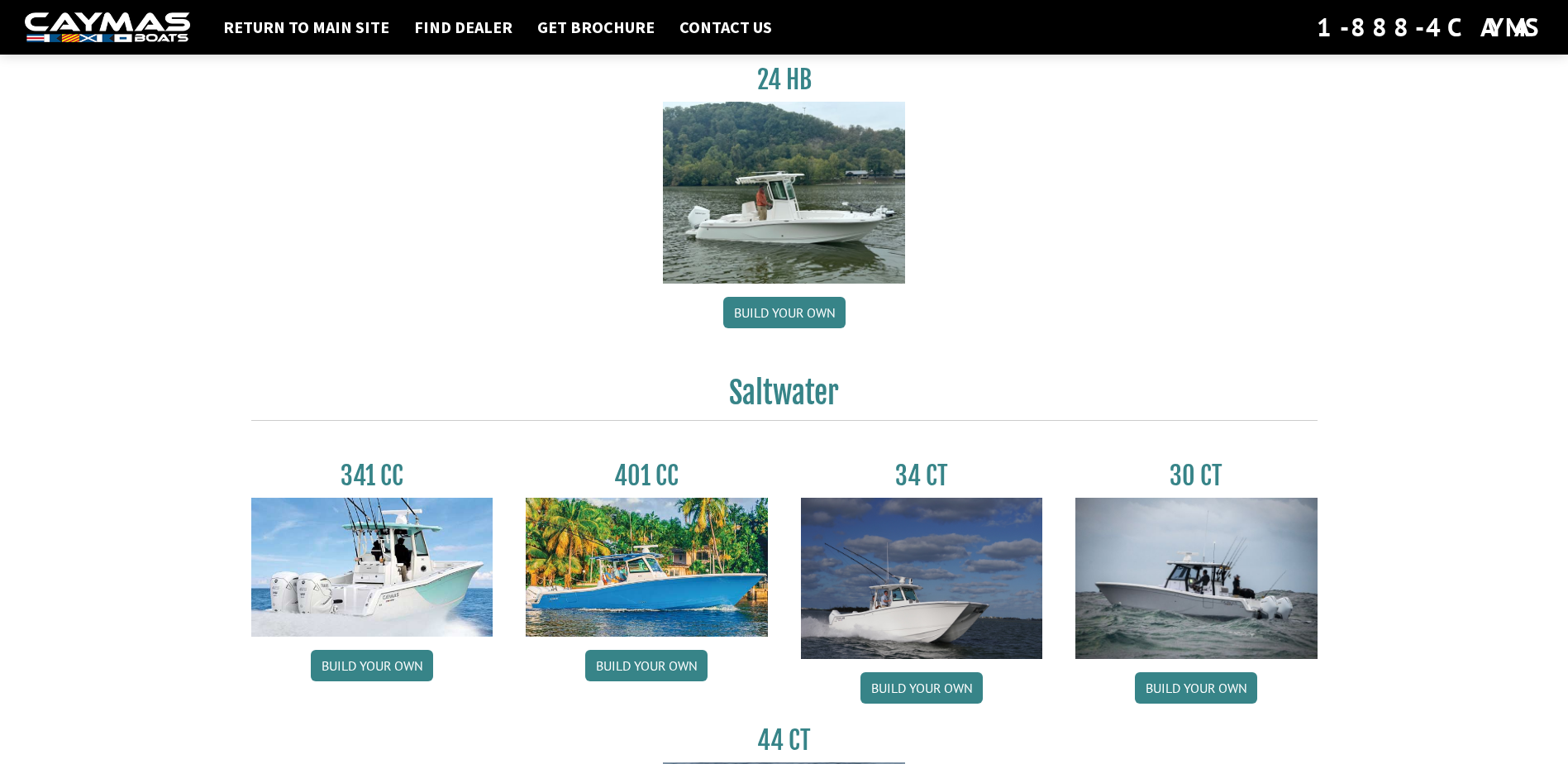
scroll to position [413, 0]
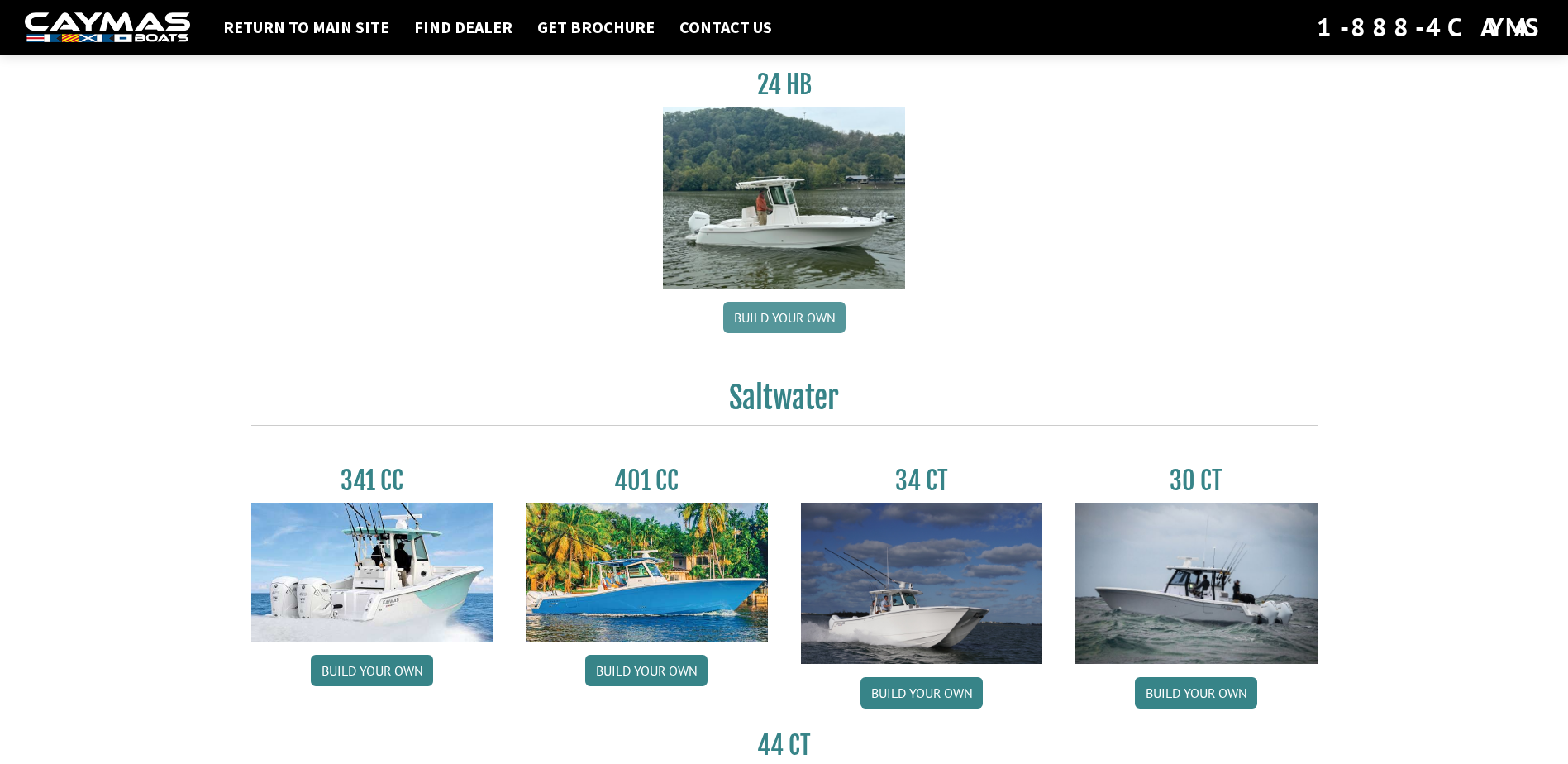
click at [803, 312] on link "Build your own" at bounding box center [784, 317] width 123 height 31
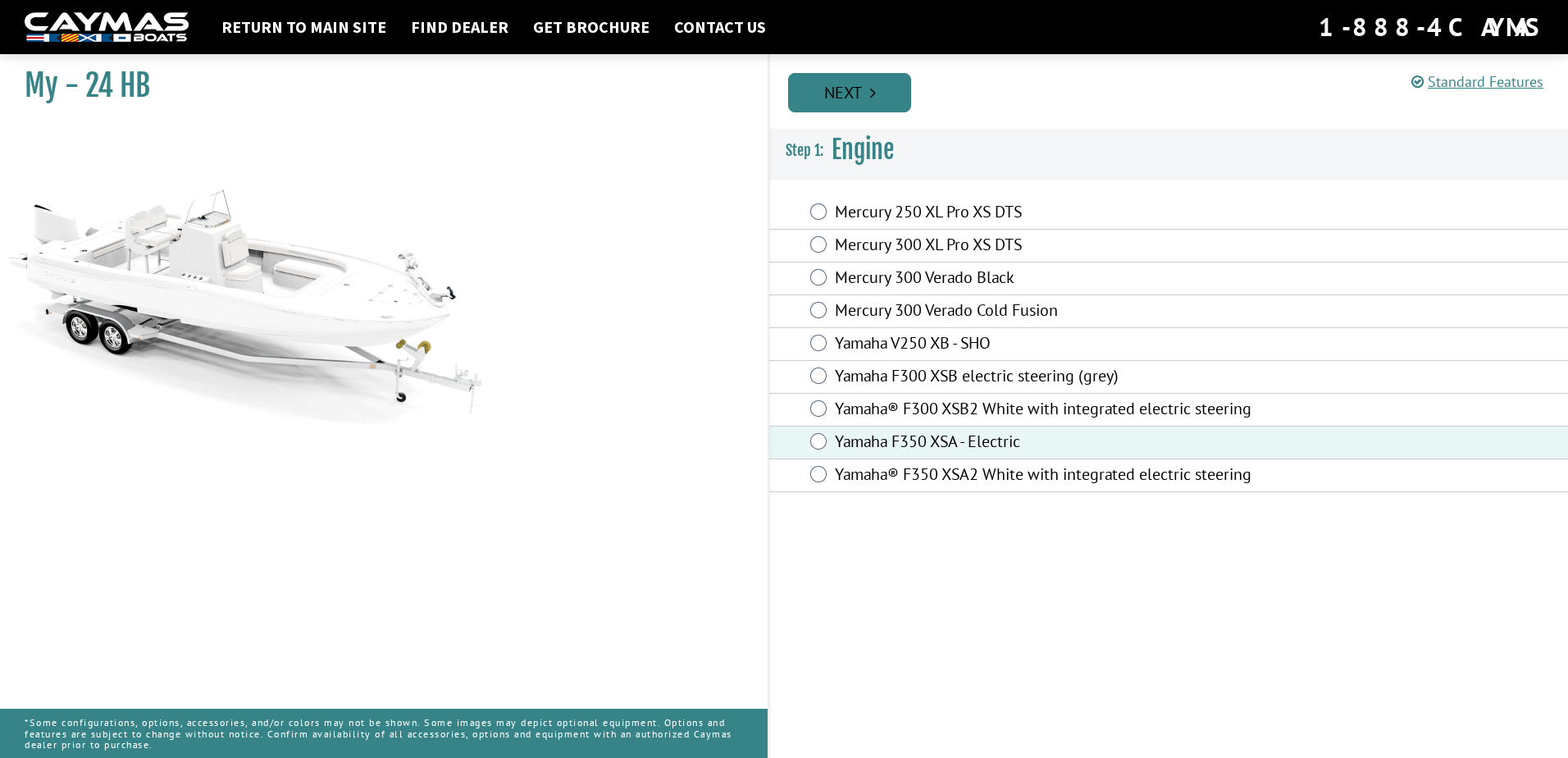
click at [888, 97] on link "Next" at bounding box center [850, 93] width 123 height 40
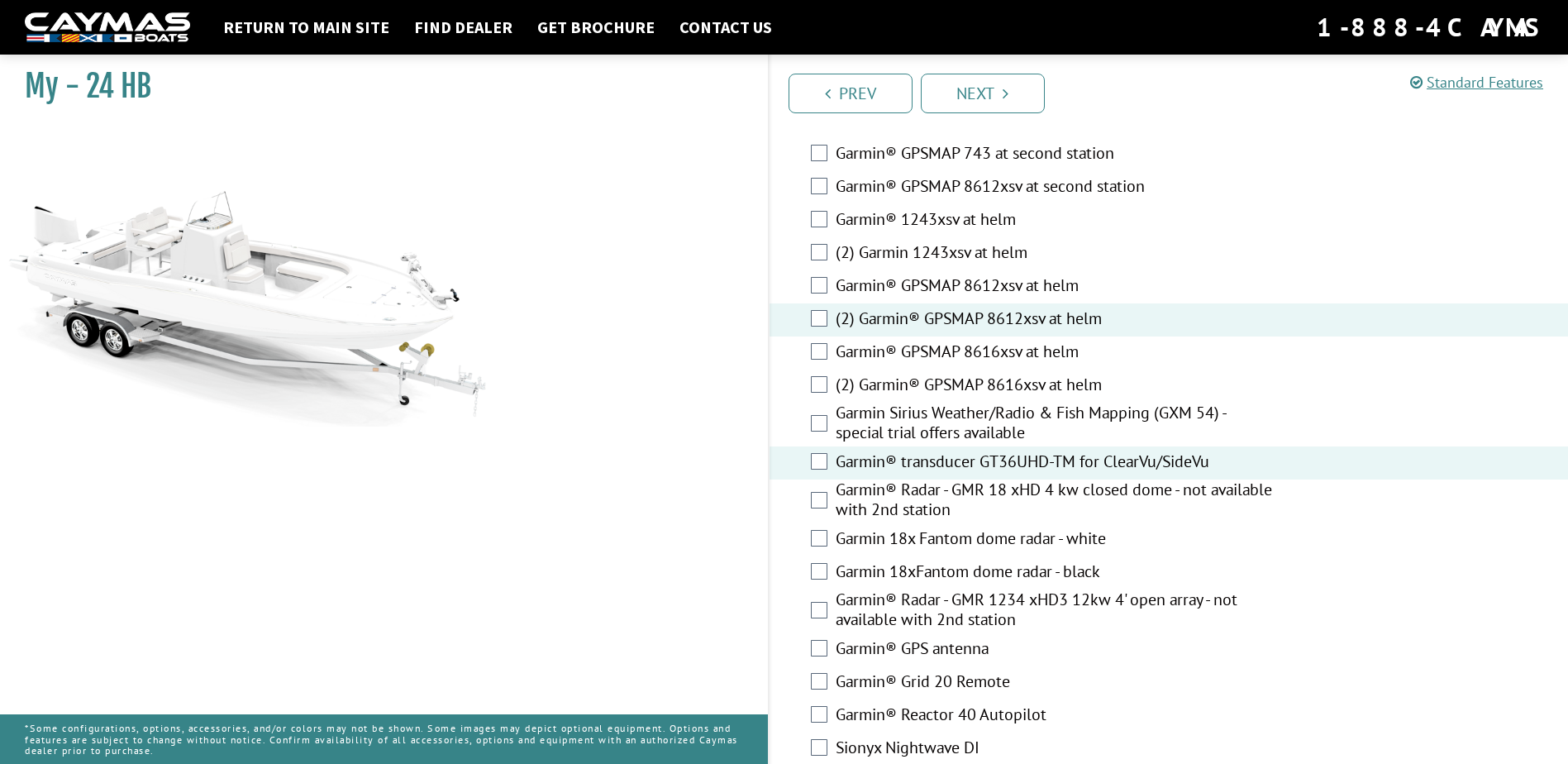
scroll to position [3313, 0]
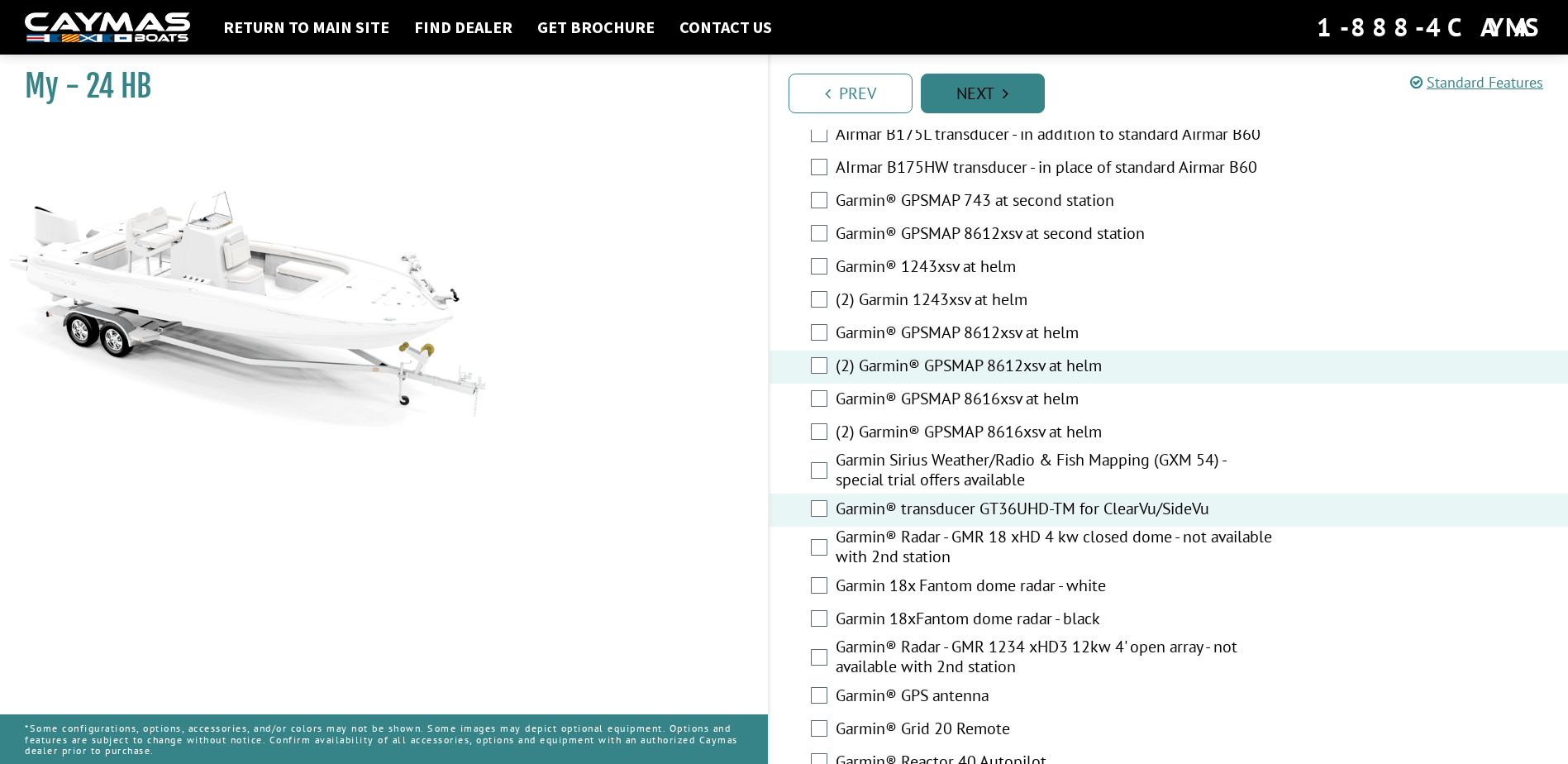
click at [1026, 85] on link "Next" at bounding box center [982, 93] width 124 height 40
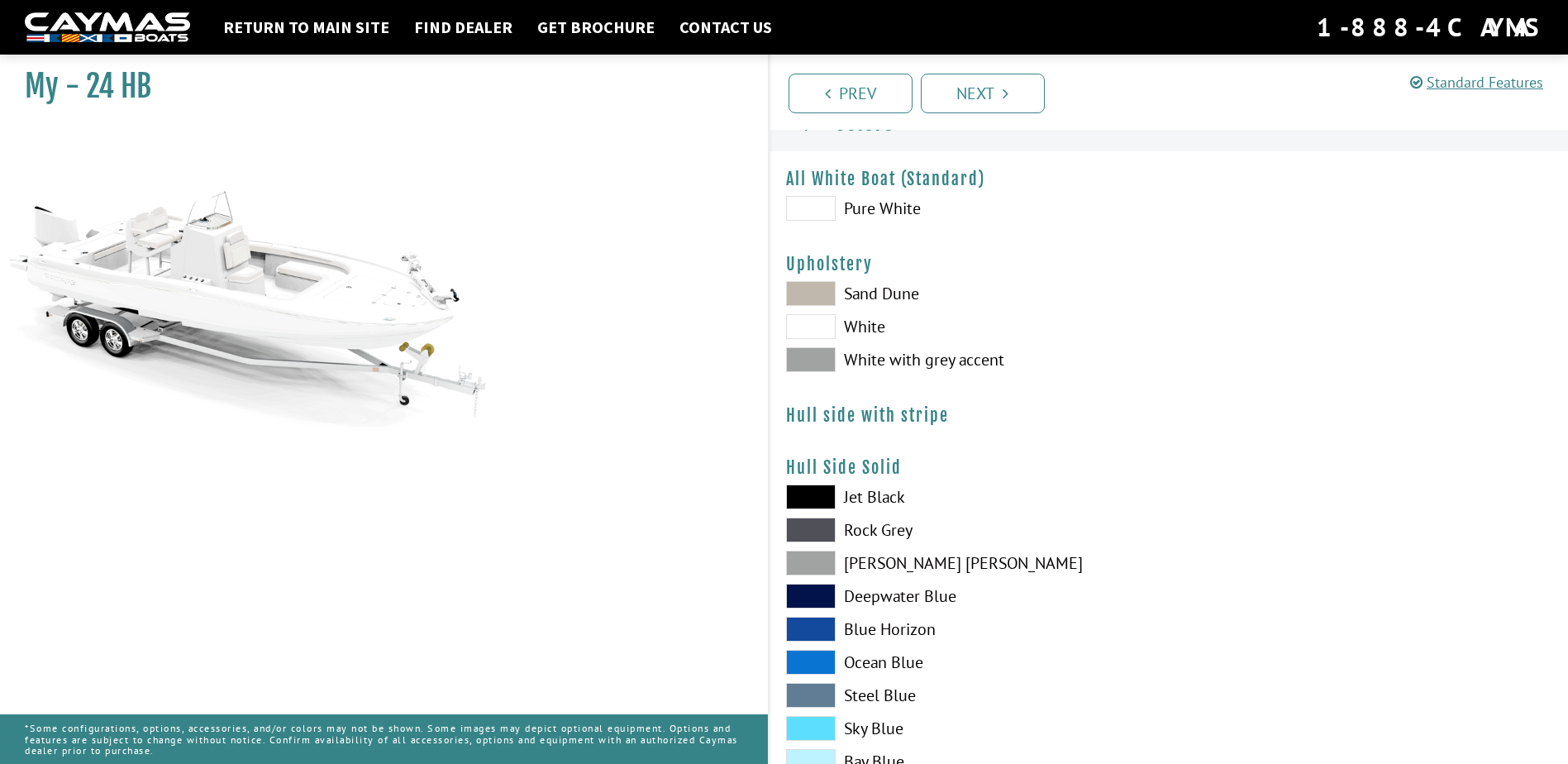
scroll to position [0, 0]
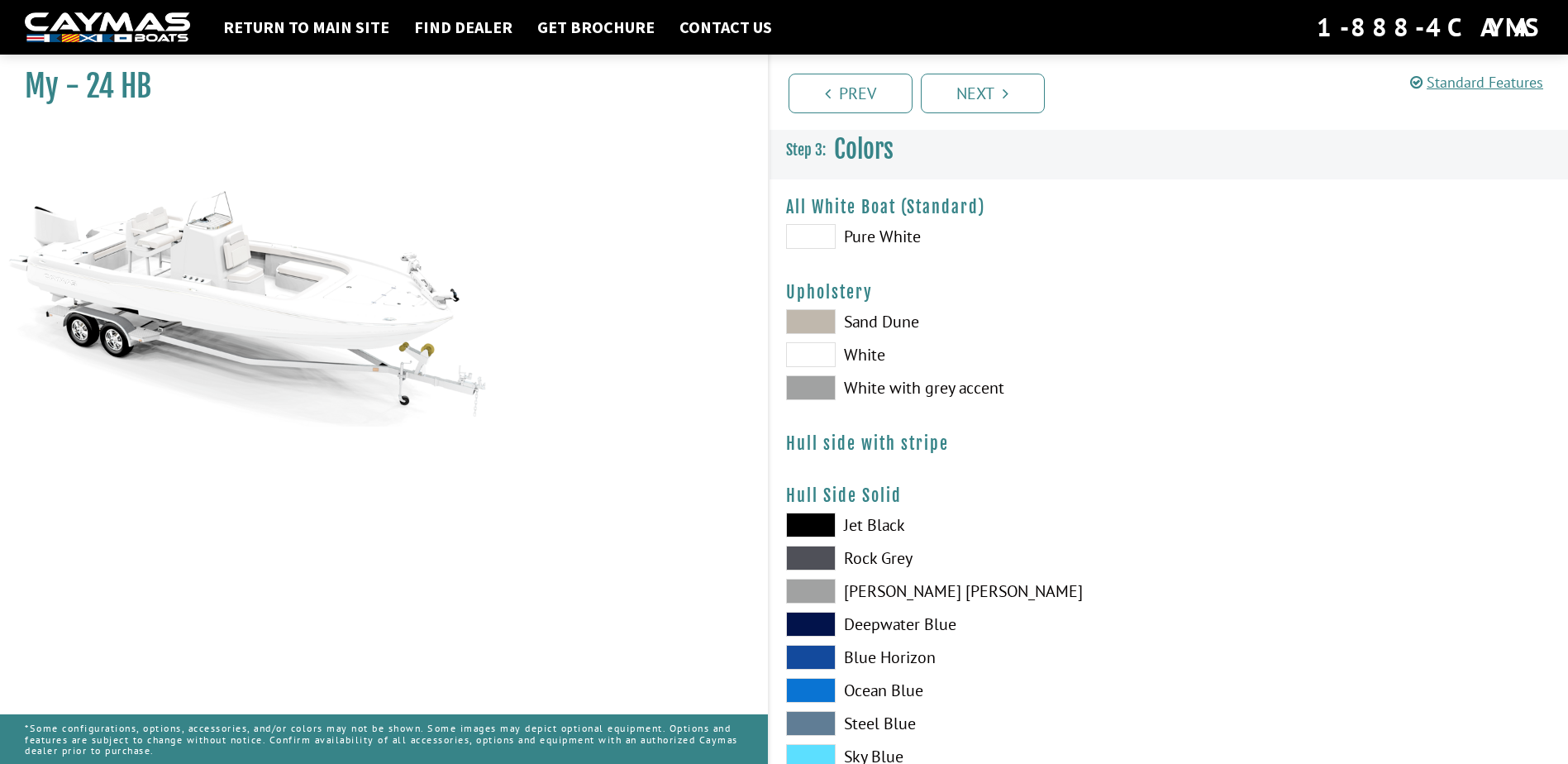
click at [812, 383] on span at bounding box center [811, 388] width 50 height 25
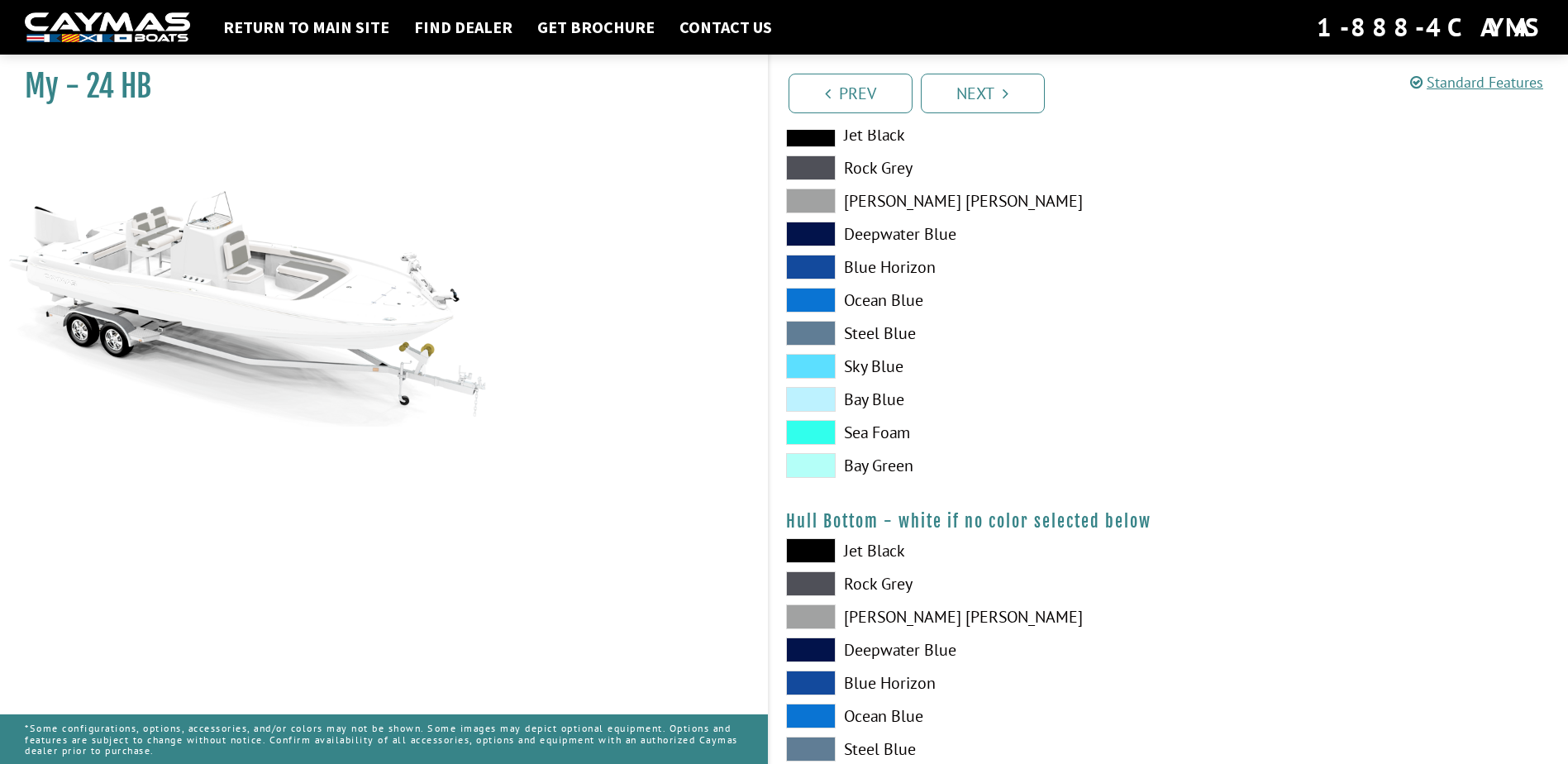
scroll to position [413, 0]
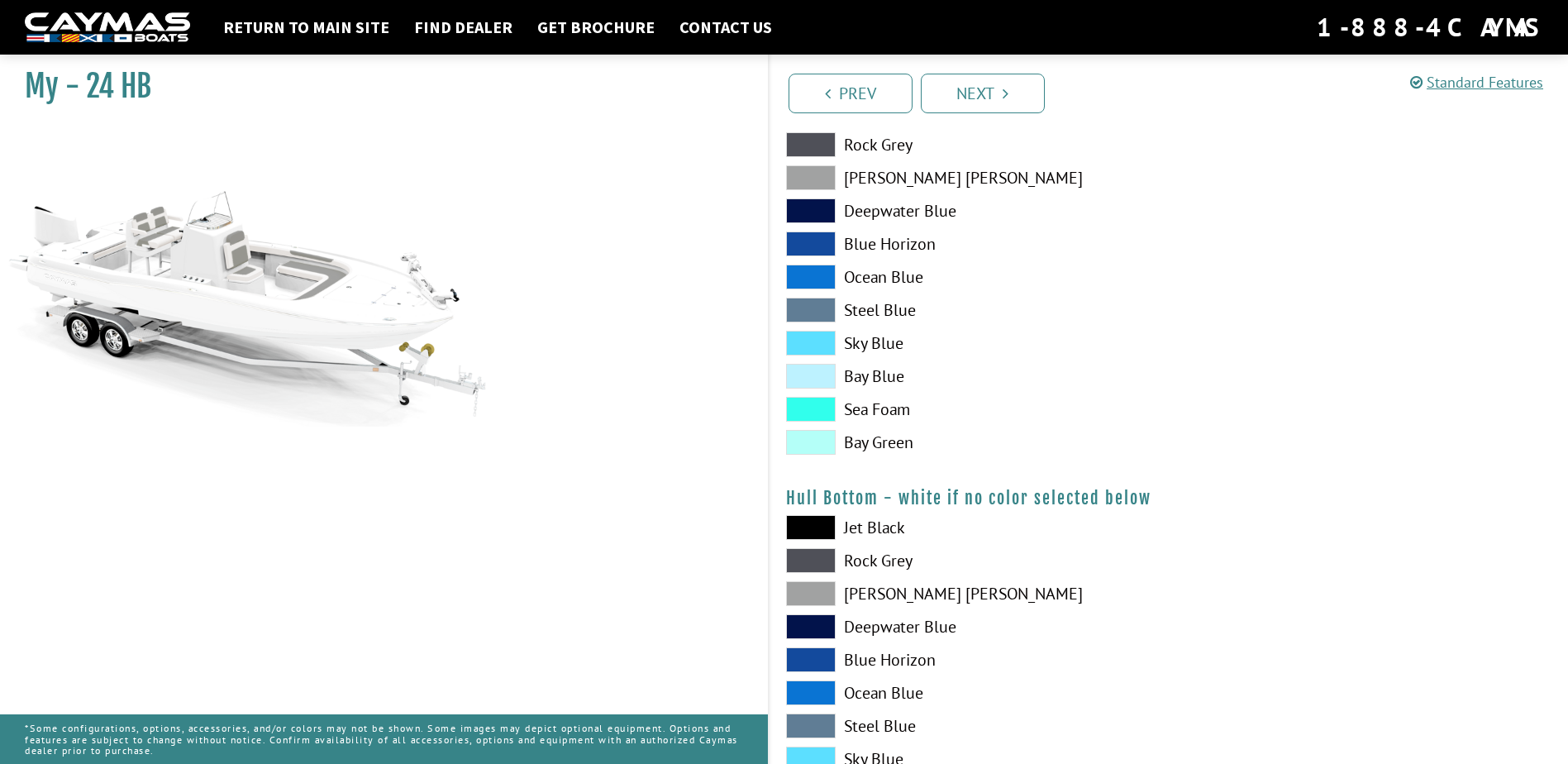
click at [820, 312] on span at bounding box center [811, 311] width 50 height 25
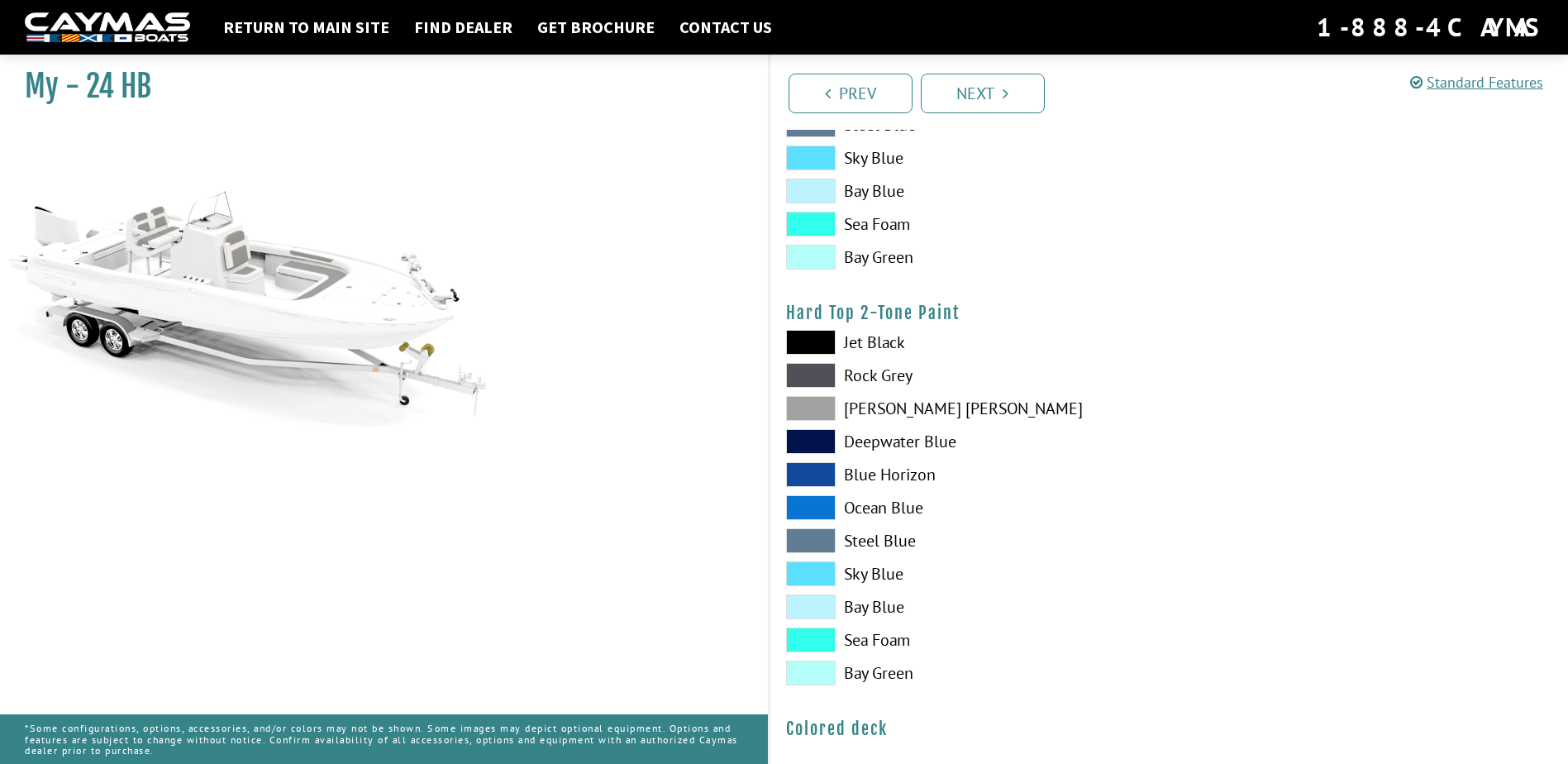
scroll to position [1037, 0]
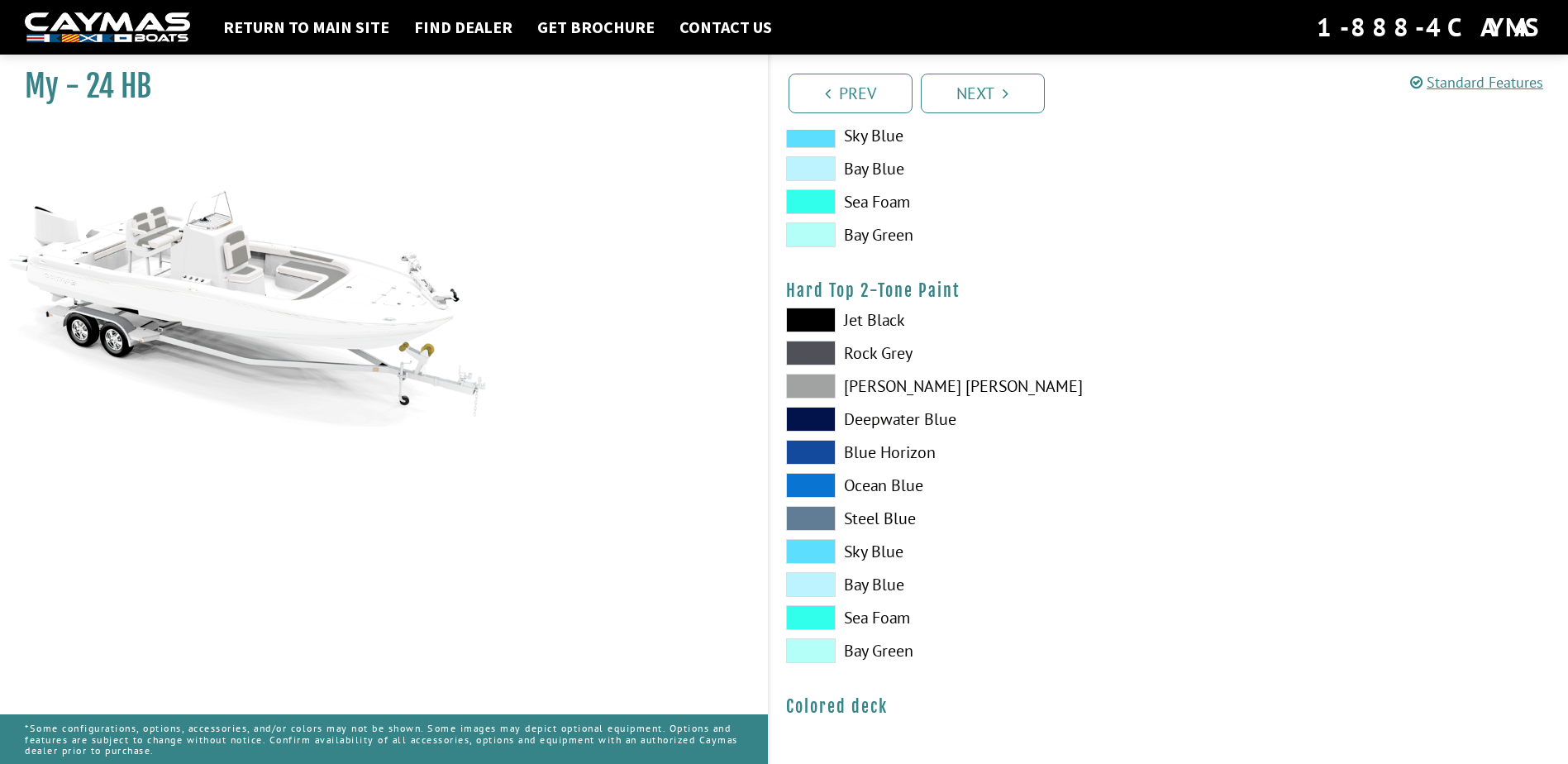
click at [824, 521] on span at bounding box center [811, 518] width 50 height 25
click at [999, 96] on link "Next" at bounding box center [982, 93] width 124 height 40
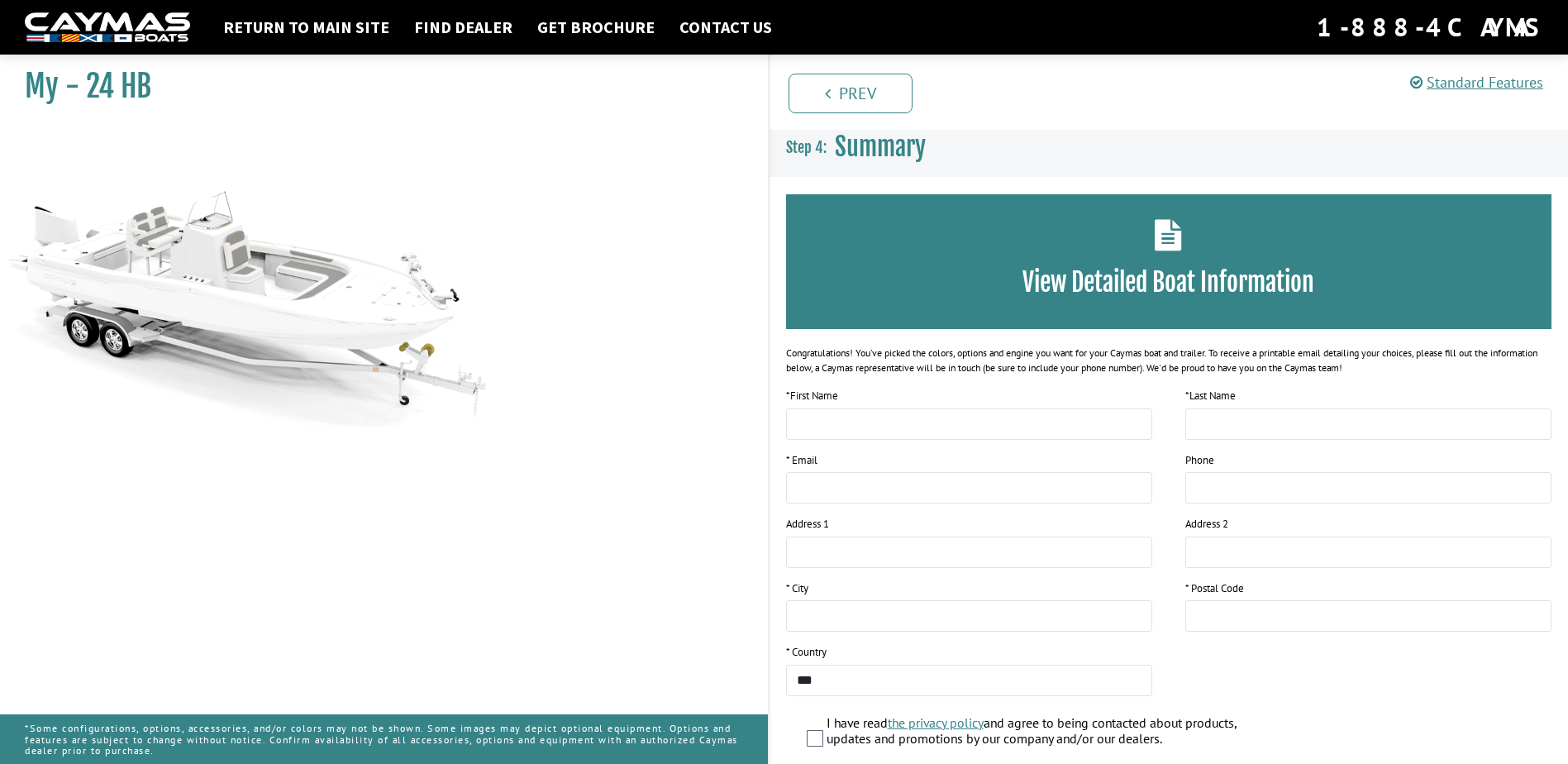
scroll to position [0, 0]
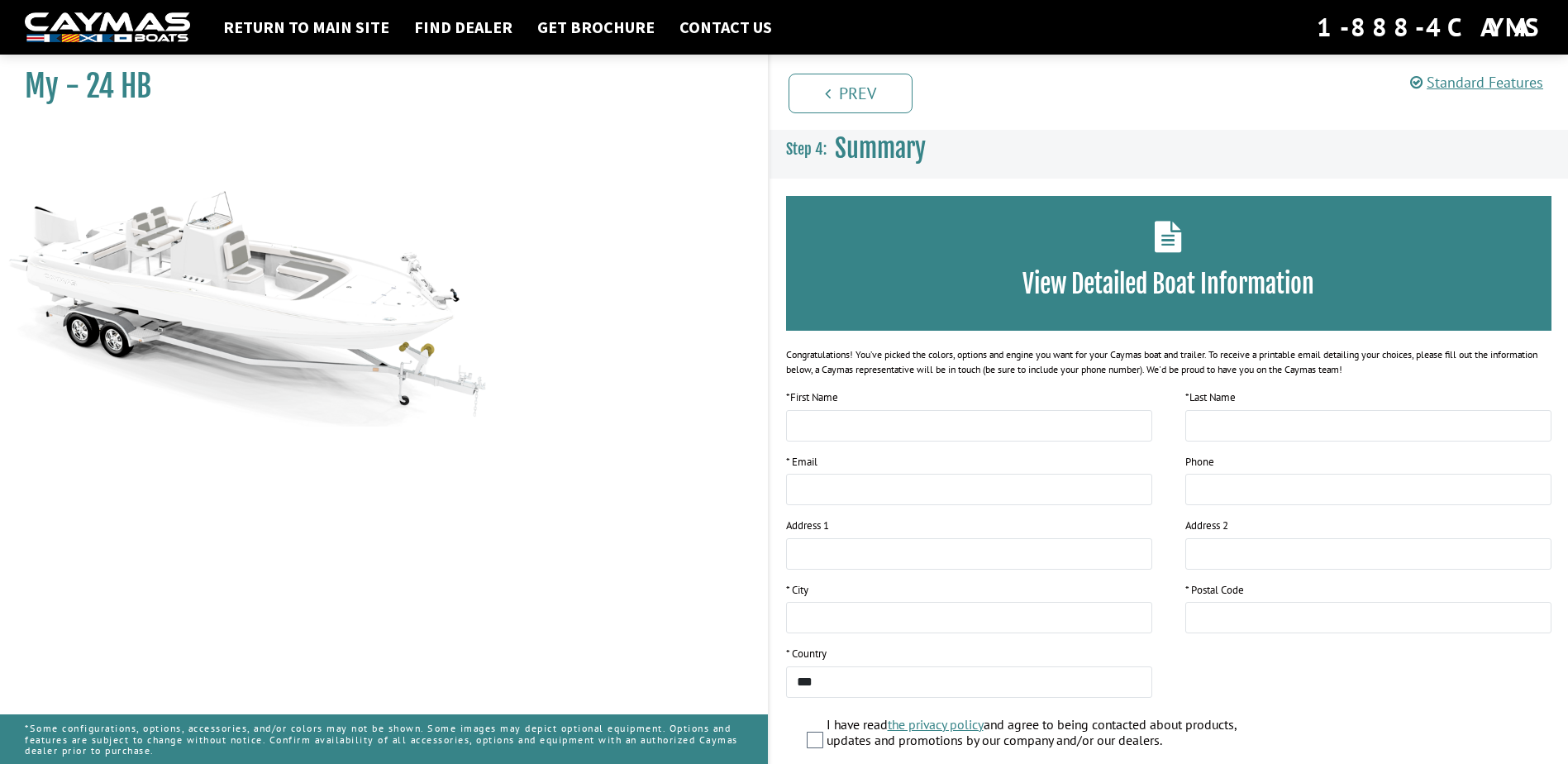
click at [705, 154] on div "My - 24 HB preview boat" at bounding box center [376, 429] width 784 height 764
